Goal: Task Accomplishment & Management: Manage account settings

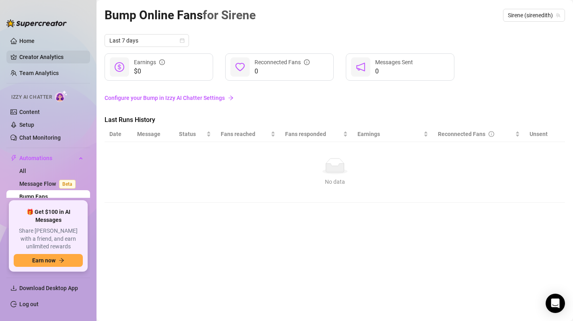
click at [31, 55] on link "Creator Analytics" at bounding box center [51, 57] width 64 height 13
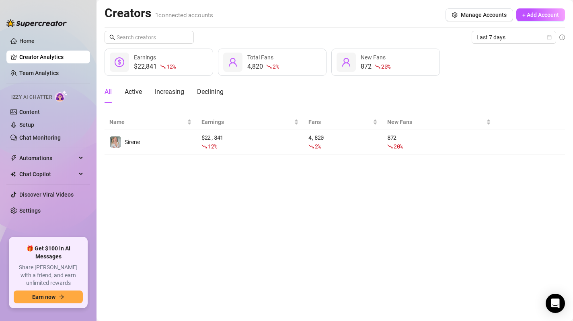
click at [153, 64] on div "$22,841 12 %" at bounding box center [155, 67] width 42 height 10
click at [495, 40] on span "Last 7 days" at bounding box center [513, 37] width 75 height 12
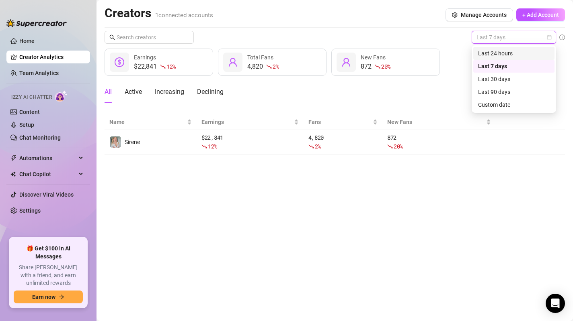
click at [498, 57] on div "Last 24 hours" at bounding box center [514, 53] width 72 height 9
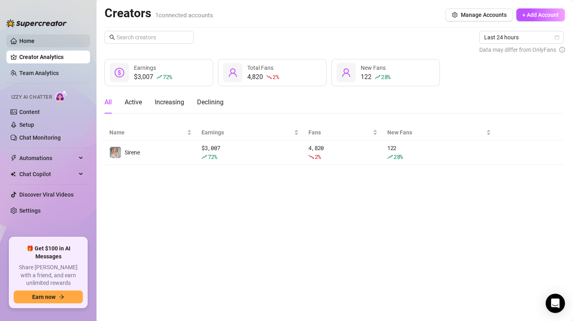
click at [23, 41] on link "Home" at bounding box center [26, 41] width 15 height 6
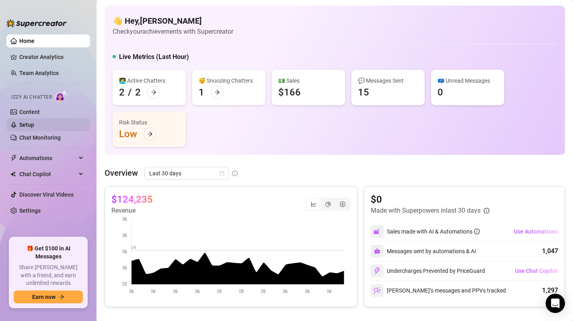
click at [34, 127] on link "Setup" at bounding box center [26, 125] width 15 height 6
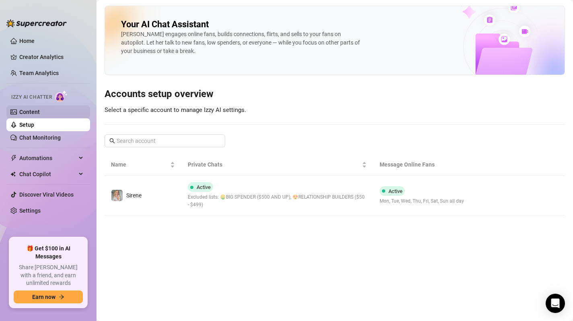
click at [38, 113] on link "Content" at bounding box center [29, 112] width 20 height 6
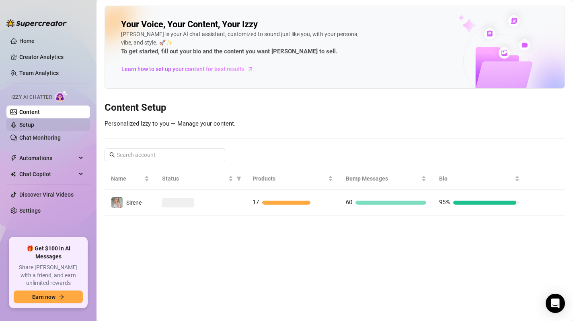
click at [34, 125] on link "Setup" at bounding box center [26, 125] width 15 height 6
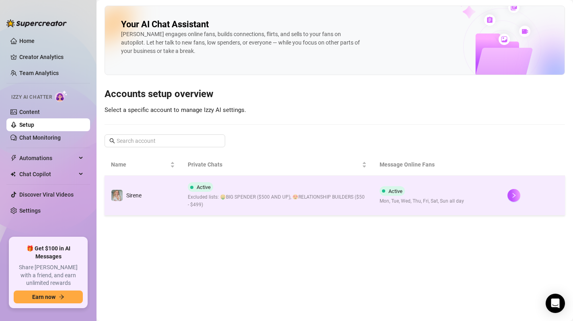
click at [490, 198] on td "Active Mon, Tue, Wed, Thu, Fri, Sat, Sun all day" at bounding box center [437, 196] width 128 height 40
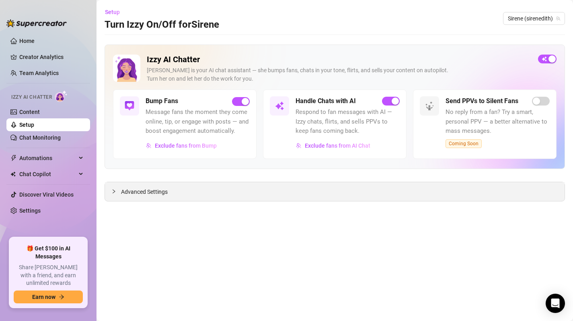
click at [164, 197] on div "Advanced Settings" at bounding box center [334, 191] width 459 height 19
click at [28, 109] on link "Content" at bounding box center [29, 112] width 20 height 6
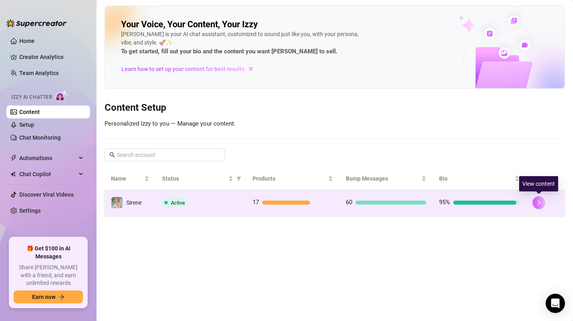
click at [542, 203] on button "button" at bounding box center [538, 203] width 13 height 13
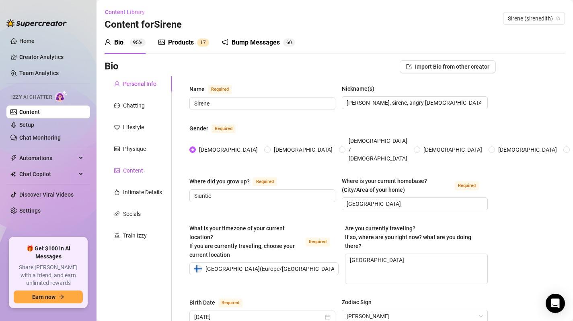
click at [137, 172] on div "Content" at bounding box center [133, 170] width 20 height 9
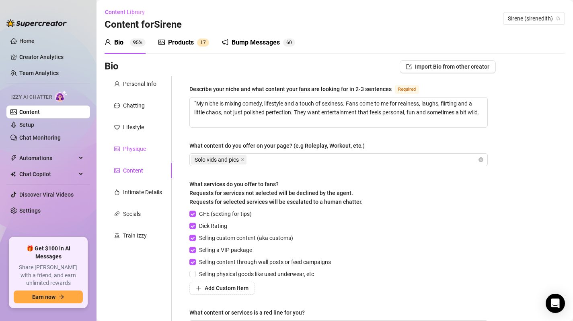
click at [130, 152] on div "Physique" at bounding box center [134, 149] width 23 height 9
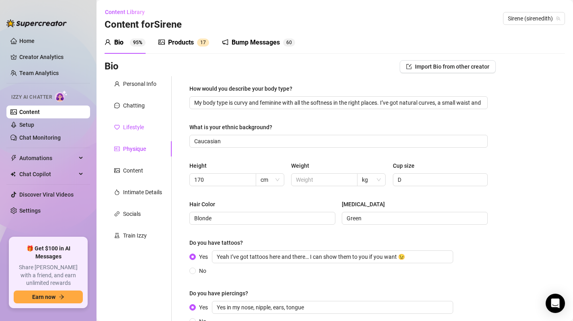
click at [132, 127] on div "Lifestyle" at bounding box center [133, 127] width 21 height 9
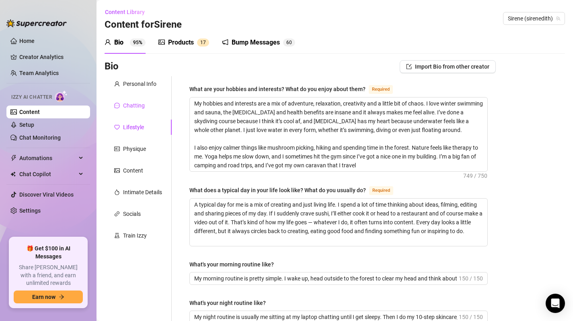
click at [135, 108] on div "Chatting" at bounding box center [134, 105] width 22 height 9
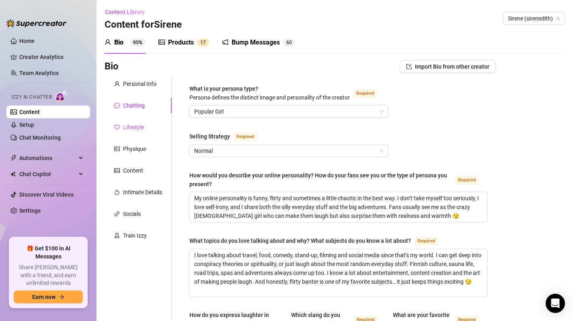
click at [140, 128] on div "Lifestyle" at bounding box center [133, 127] width 21 height 9
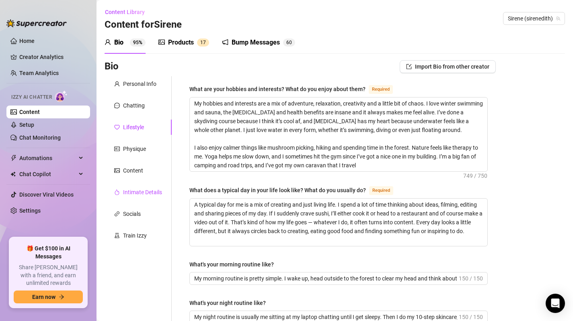
click at [141, 192] on div "Intimate Details" at bounding box center [142, 192] width 39 height 9
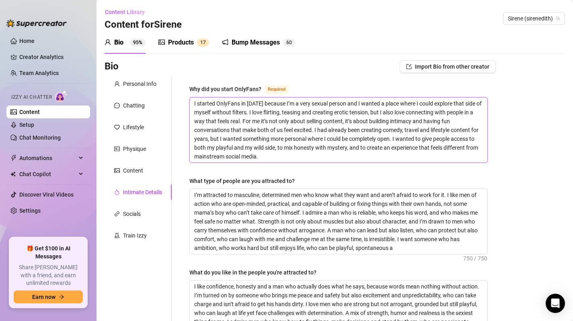
click at [245, 123] on textarea "I started OnlyFans in [DATE] because I’m a very sexual person and I wanted a pl…" at bounding box center [338, 130] width 297 height 65
click at [176, 42] on div "Products" at bounding box center [181, 43] width 26 height 10
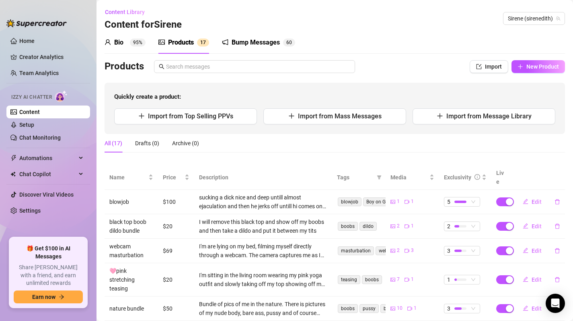
click at [60, 98] on img at bounding box center [61, 96] width 12 height 12
click at [31, 123] on link "Setup" at bounding box center [26, 125] width 15 height 6
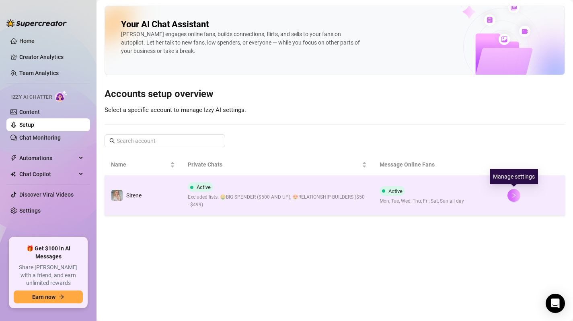
click at [515, 195] on icon "right" at bounding box center [514, 196] width 6 height 6
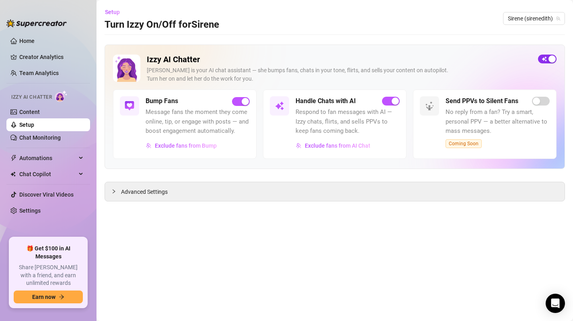
click at [540, 57] on span "button" at bounding box center [547, 59] width 18 height 9
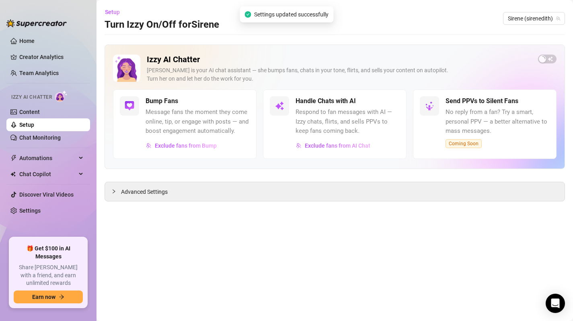
click at [463, 226] on main "Setup Turn Izzy On/Off for [PERSON_NAME] (sirenedith) Izzy AI Chatter [PERSON_N…" at bounding box center [334, 160] width 476 height 321
